Goal: Task Accomplishment & Management: Manage account settings

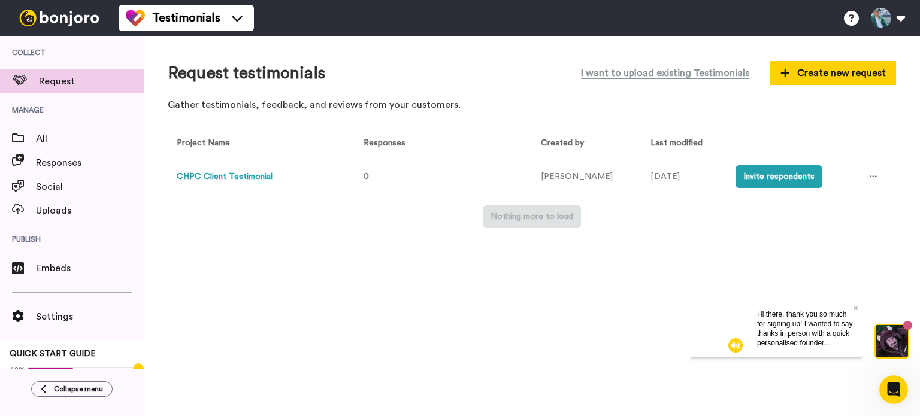
click at [262, 174] on button "CHPC Client Testimonial" at bounding box center [225, 177] width 96 height 13
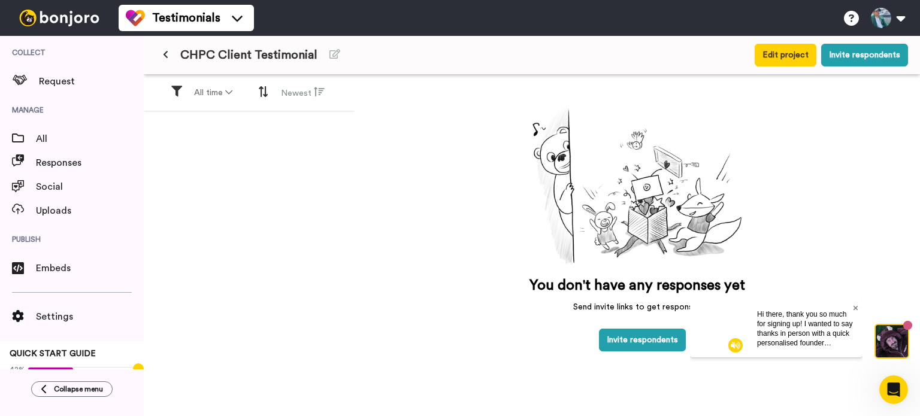
click at [855, 305] on icon at bounding box center [856, 307] width 5 height 7
click at [232, 53] on span "CHPC Client Testimonial" at bounding box center [248, 55] width 137 height 17
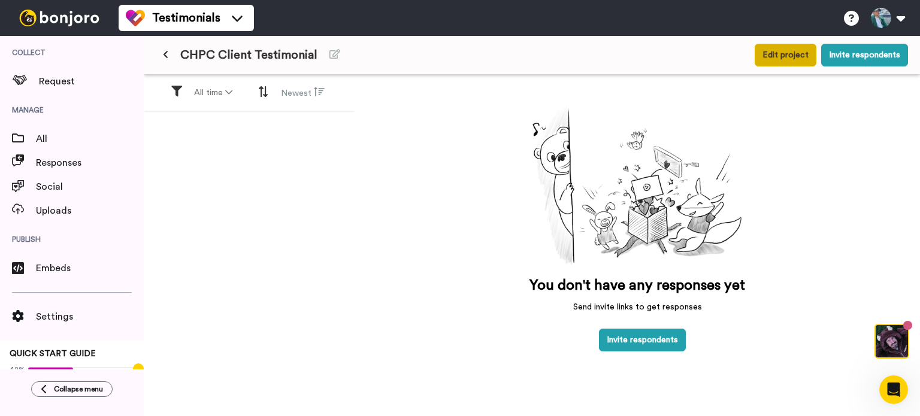
click at [786, 58] on button "Edit project" at bounding box center [786, 55] width 62 height 23
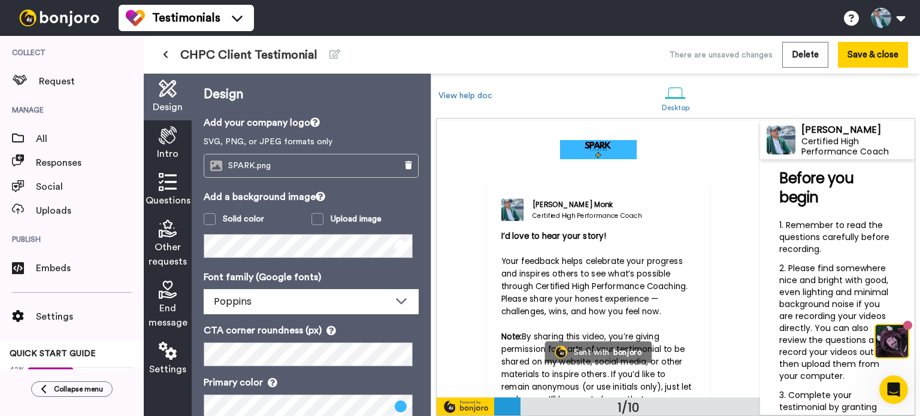
scroll to position [1, 0]
click at [171, 178] on icon at bounding box center [168, 182] width 18 height 18
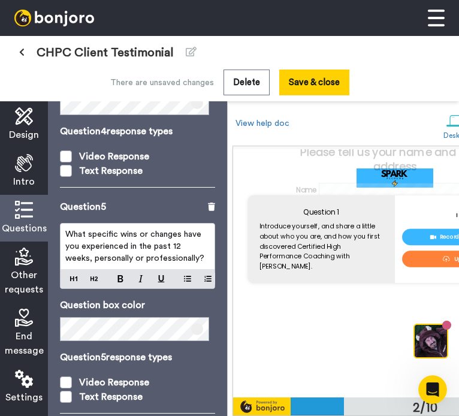
scroll to position [936, 0]
